Goal: Information Seeking & Learning: Learn about a topic

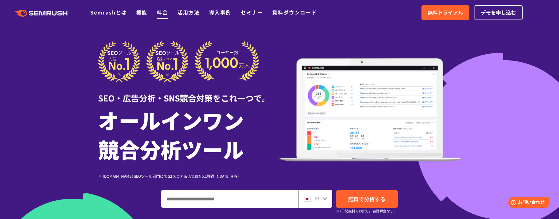
click at [165, 15] on link "料金" at bounding box center [162, 13] width 11 height 8
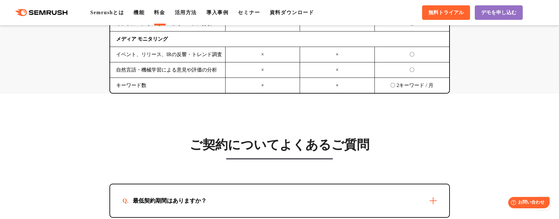
scroll to position [1734, 0]
